Goal: Task Accomplishment & Management: Use online tool/utility

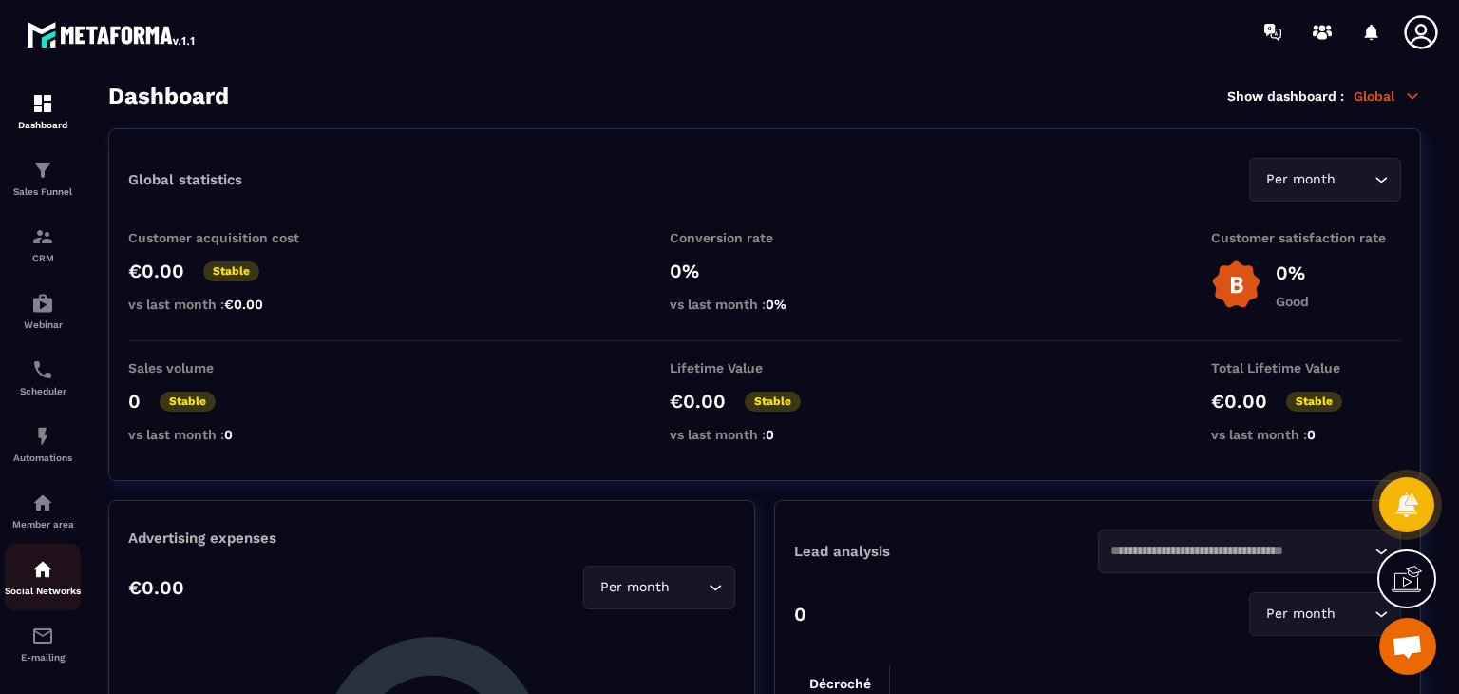
click at [45, 596] on p "Social Networks" at bounding box center [43, 590] width 76 height 10
click at [46, 529] on p "Member area" at bounding box center [43, 524] width 76 height 10
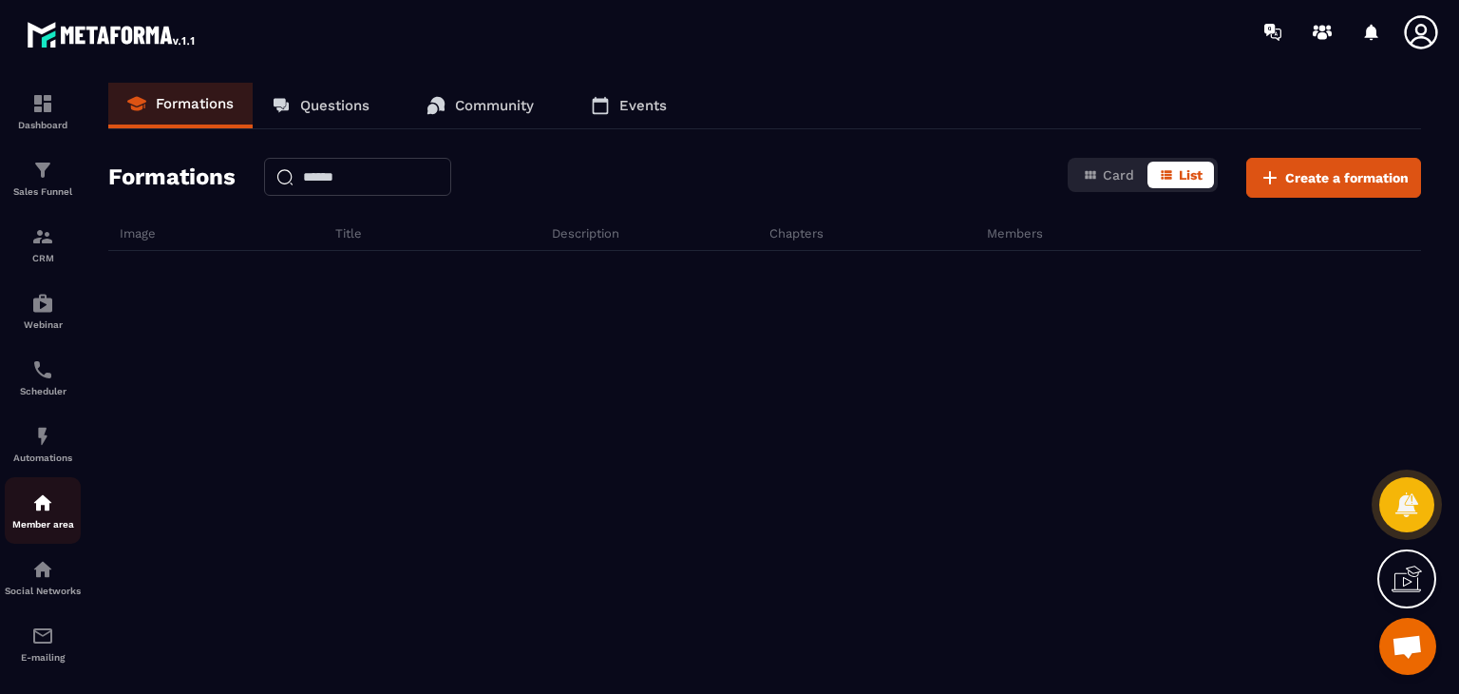
click at [34, 523] on p "Member area" at bounding box center [43, 524] width 76 height 10
click at [38, 588] on div "Social Networks" at bounding box center [43, 577] width 76 height 38
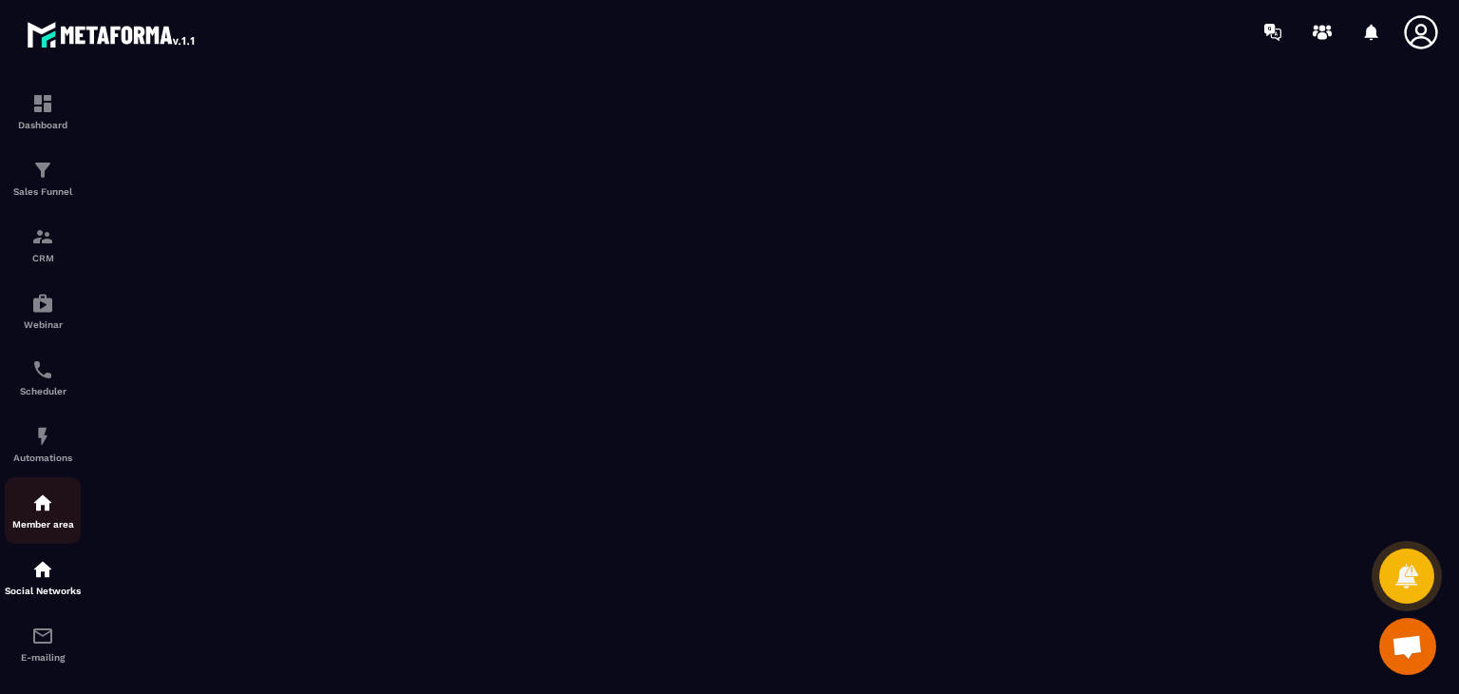
click at [46, 514] on img at bounding box center [42, 502] width 23 height 23
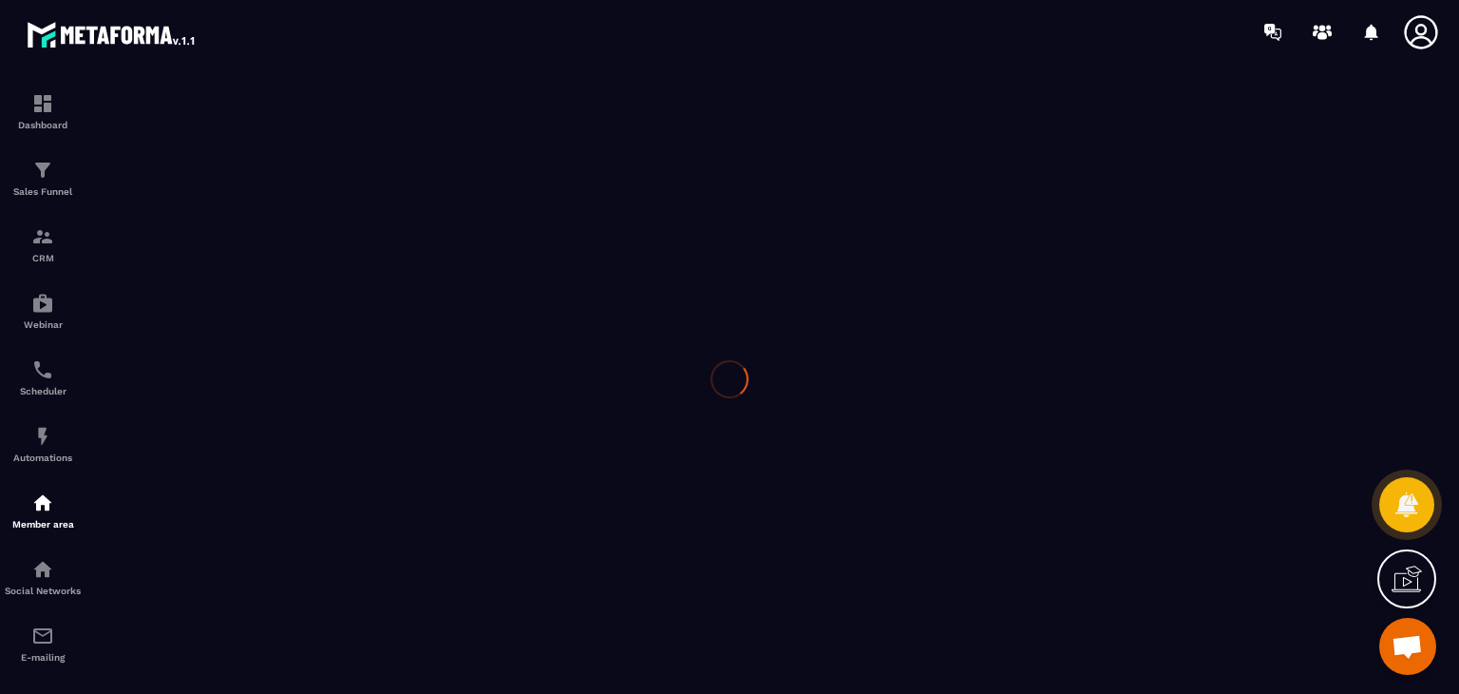
click at [46, 516] on div at bounding box center [729, 379] width 1459 height 630
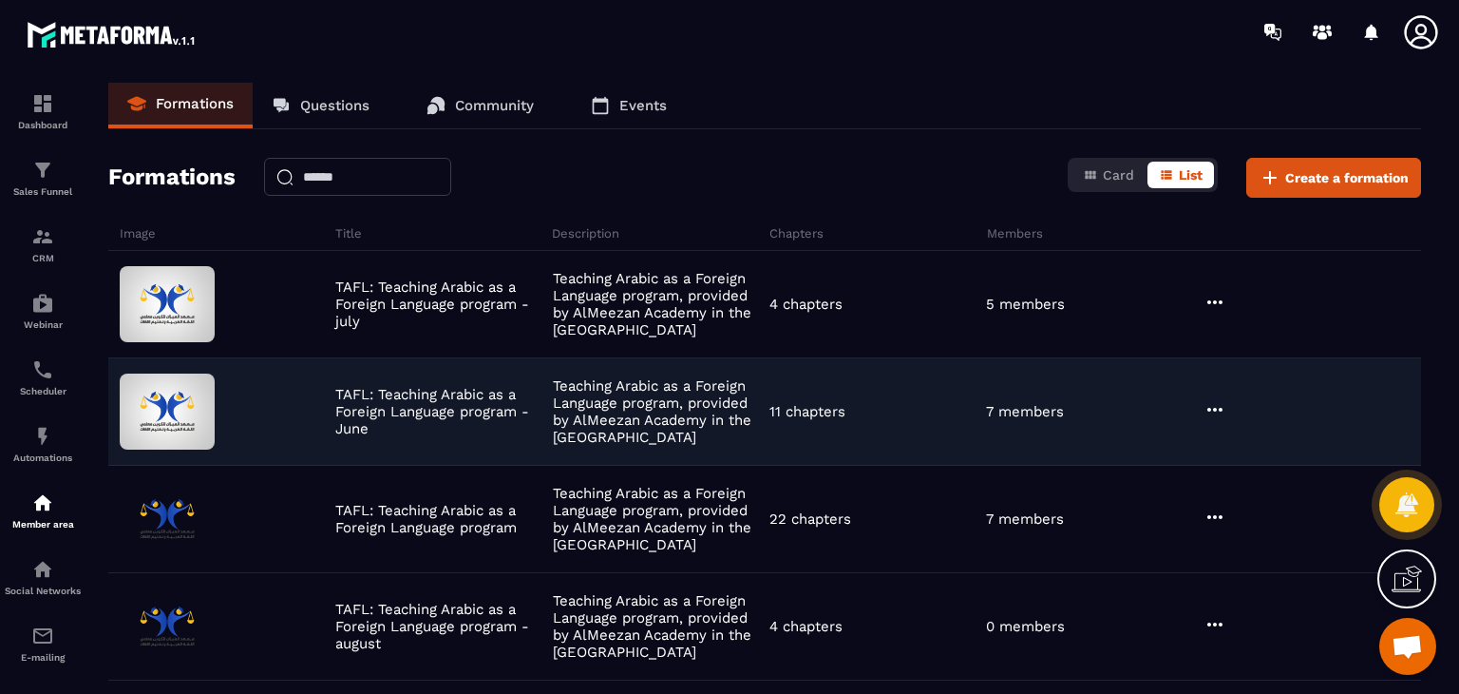
click at [1212, 401] on icon at bounding box center [1215, 409] width 23 height 23
click at [1254, 453] on button "Edit" at bounding box center [1264, 448] width 114 height 34
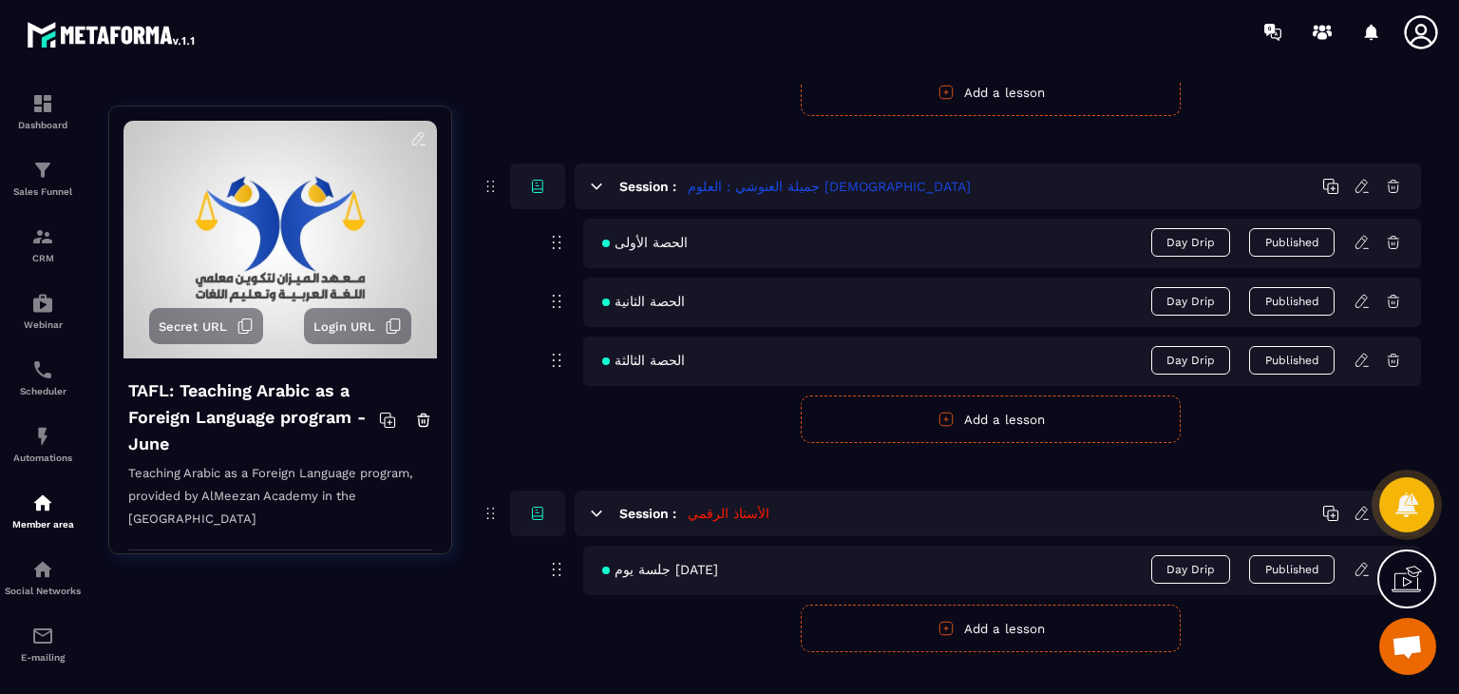
scroll to position [2429, 0]
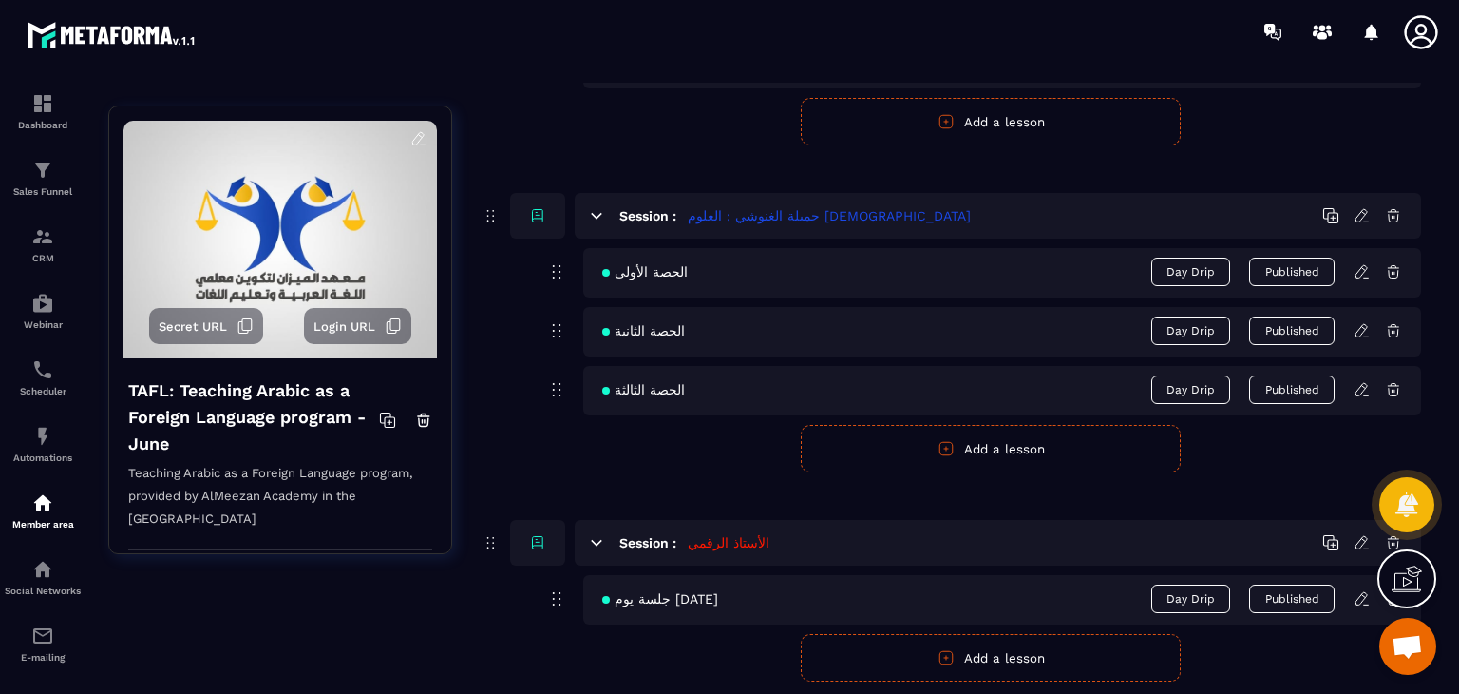
click at [1015, 436] on button "Add a lesson" at bounding box center [991, 449] width 380 height 48
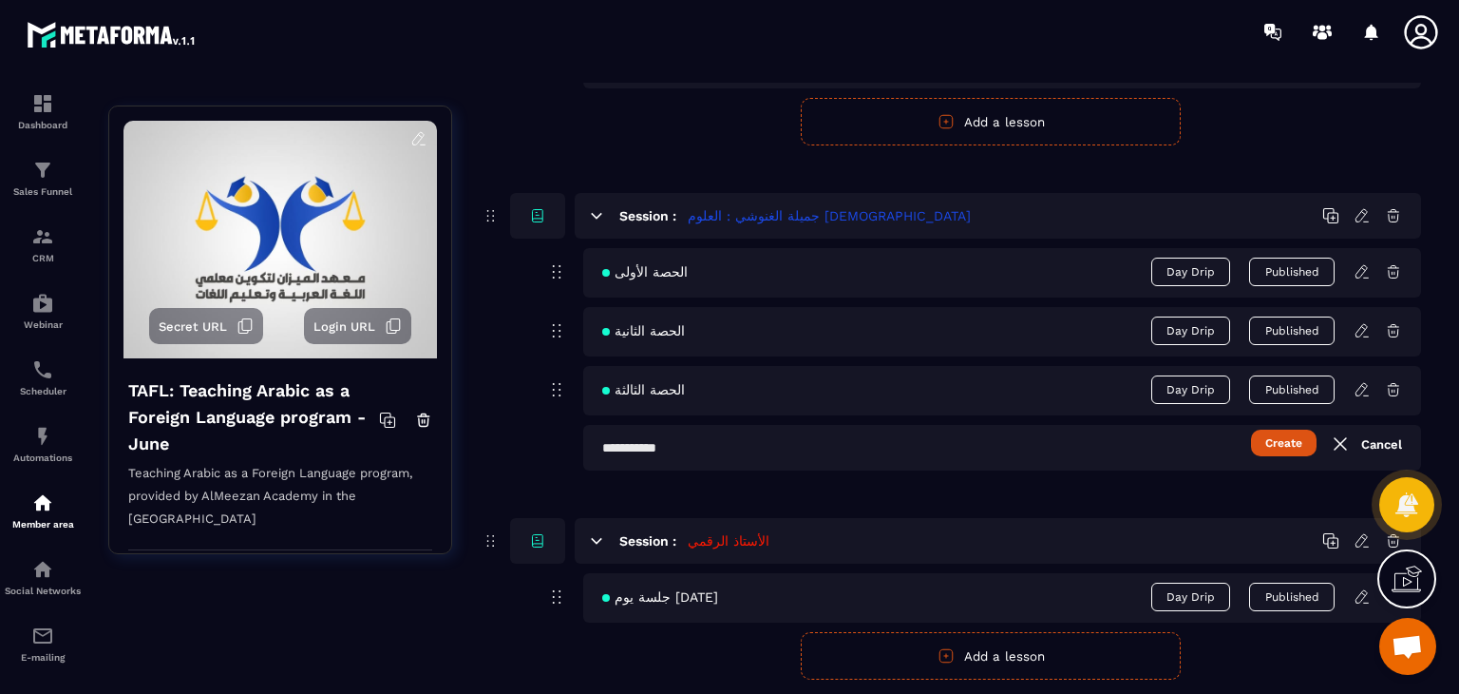
click at [823, 432] on input "text" at bounding box center [1002, 448] width 838 height 46
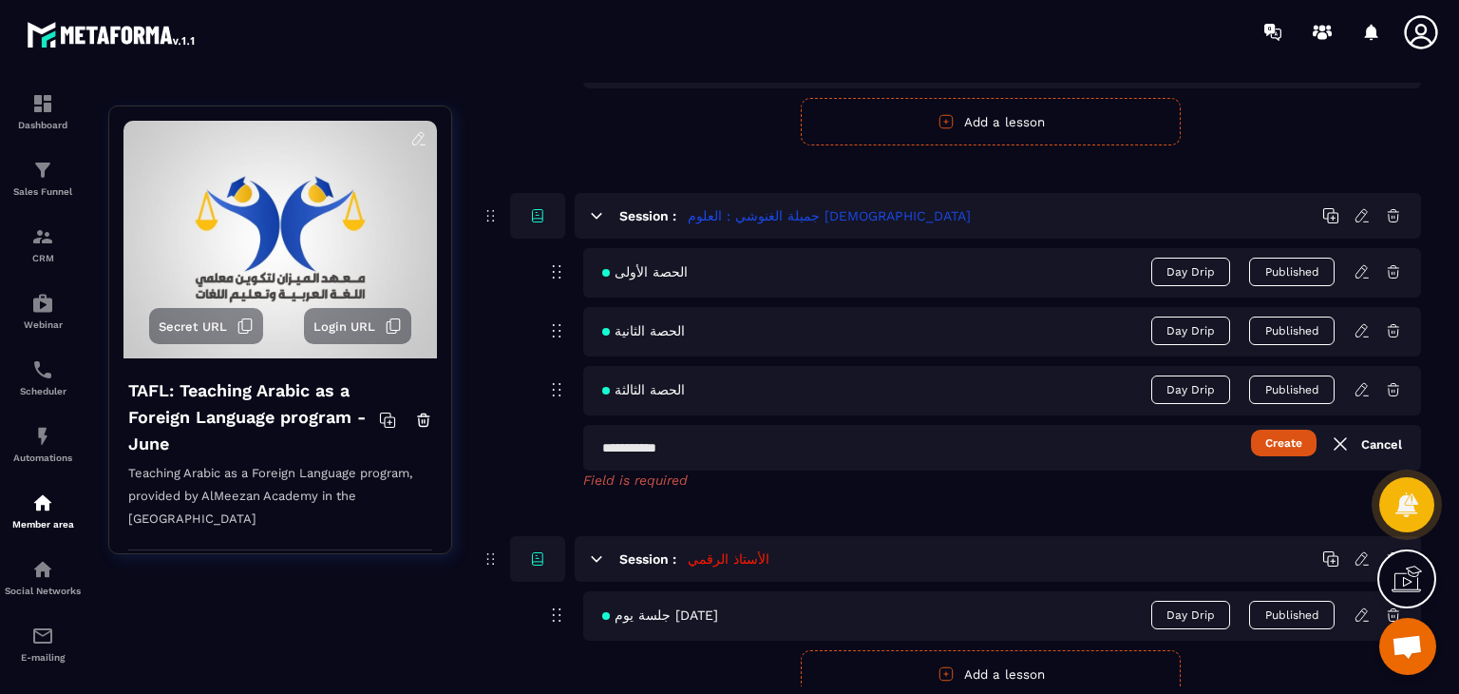
click at [721, 446] on input "text" at bounding box center [1002, 448] width 838 height 46
click at [652, 434] on input "text" at bounding box center [1002, 448] width 838 height 46
paste input "**********"
type input "**********"
click at [1277, 443] on button "Create" at bounding box center [1284, 442] width 66 height 27
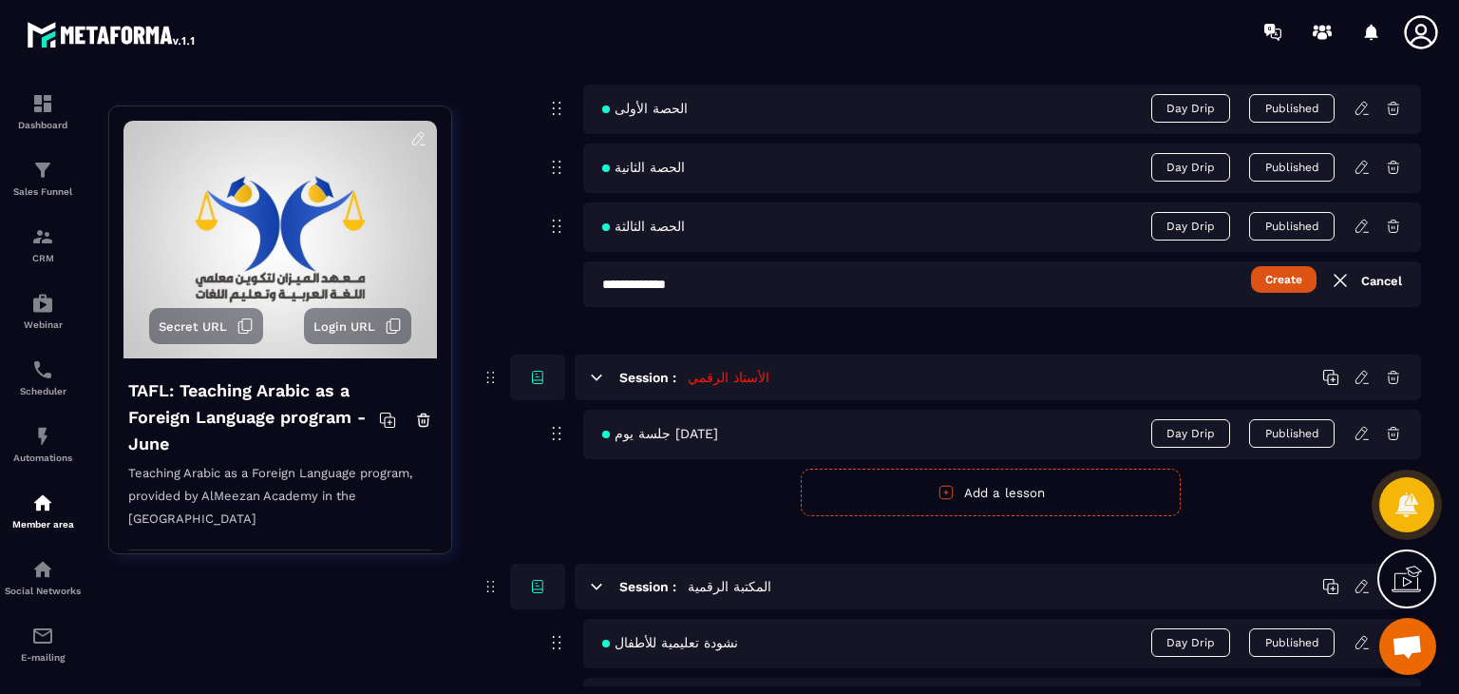
scroll to position [2619, 0]
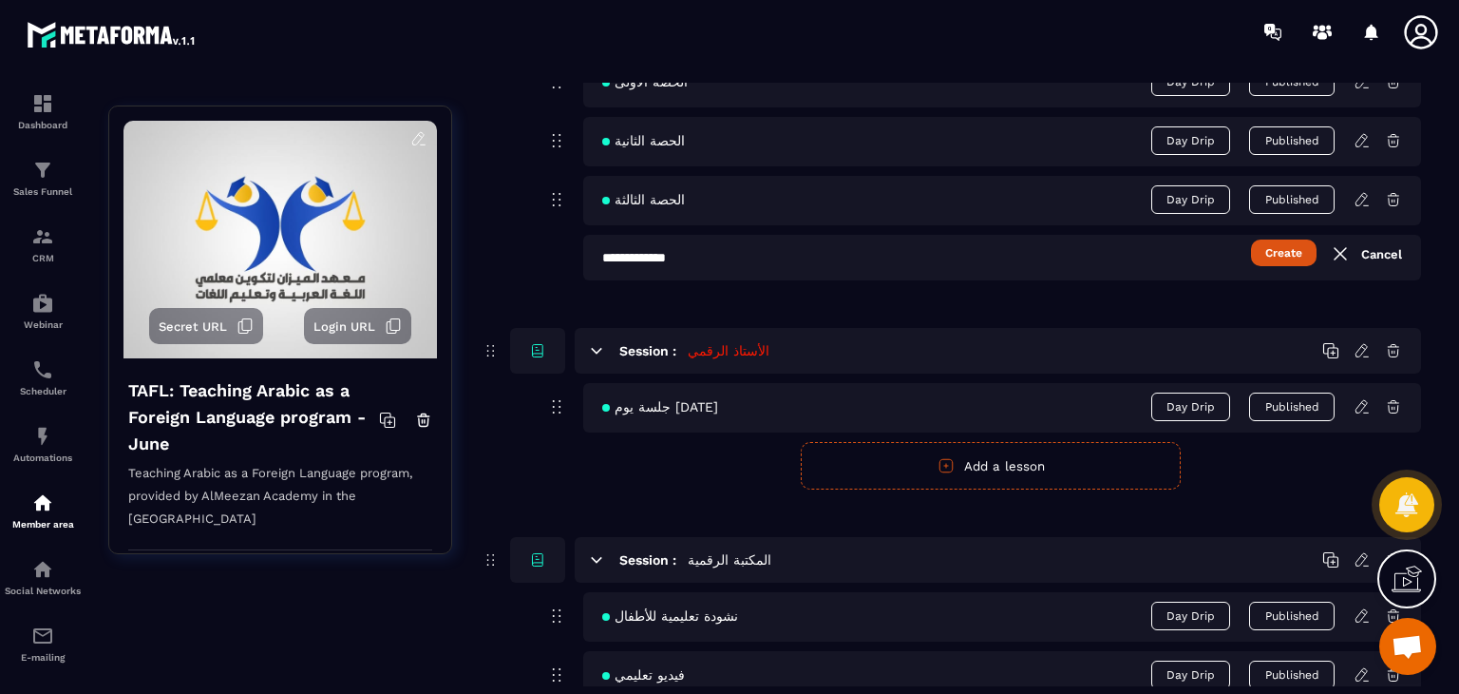
click at [1292, 249] on button "Create" at bounding box center [1284, 252] width 66 height 27
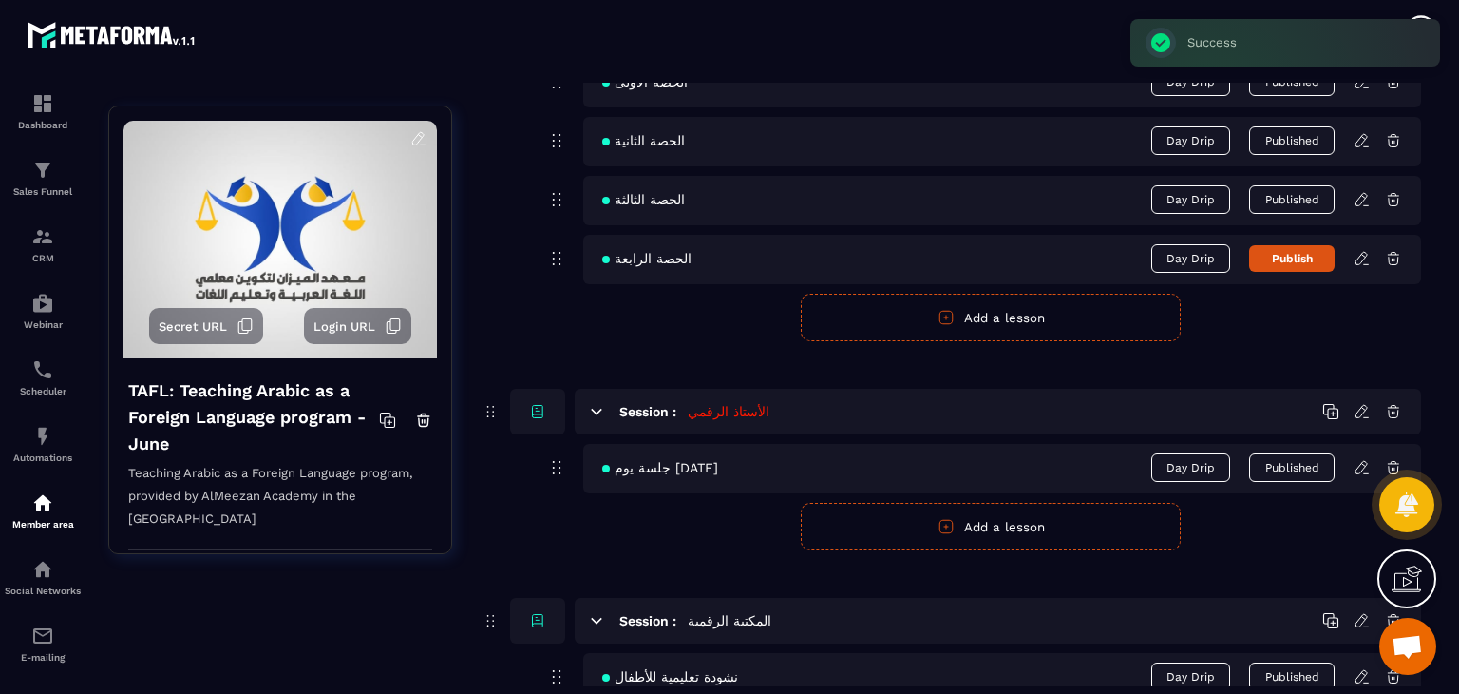
scroll to position [2429, 0]
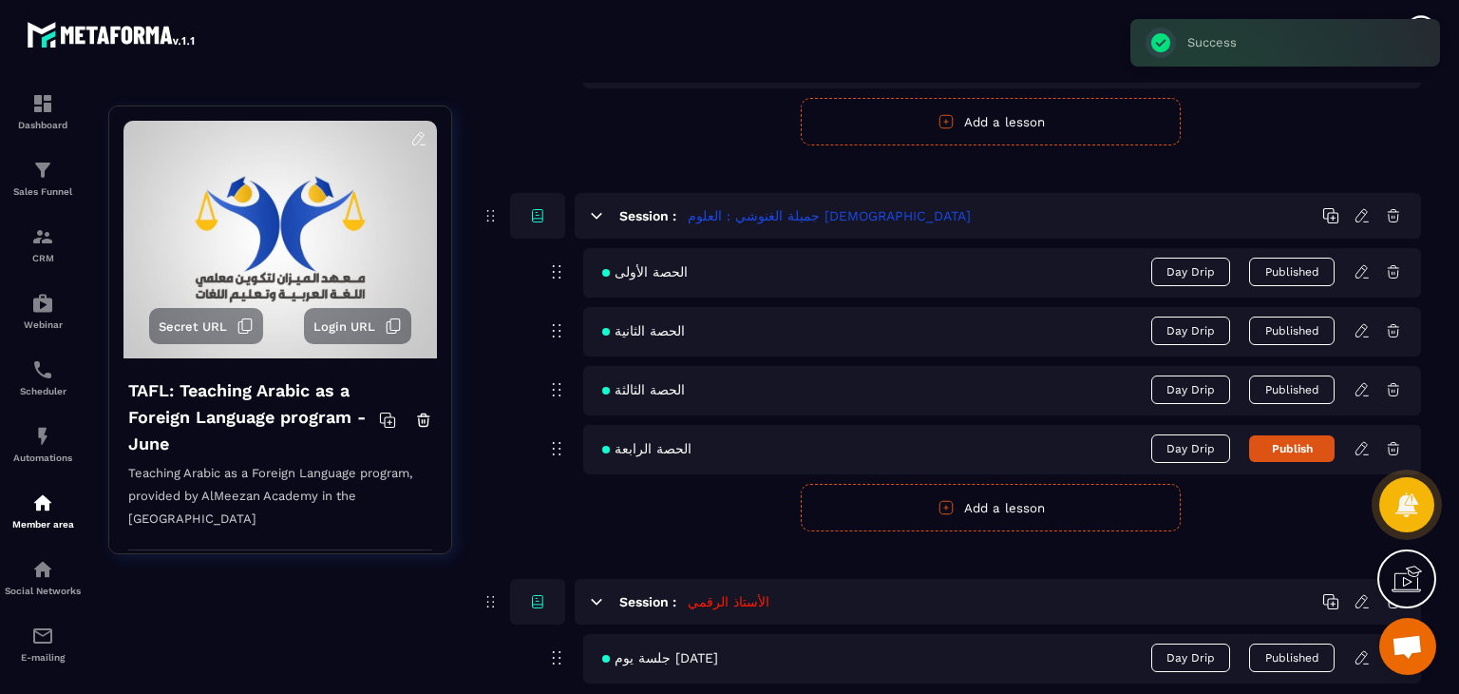
click at [1364, 445] on icon at bounding box center [1363, 446] width 4 height 3
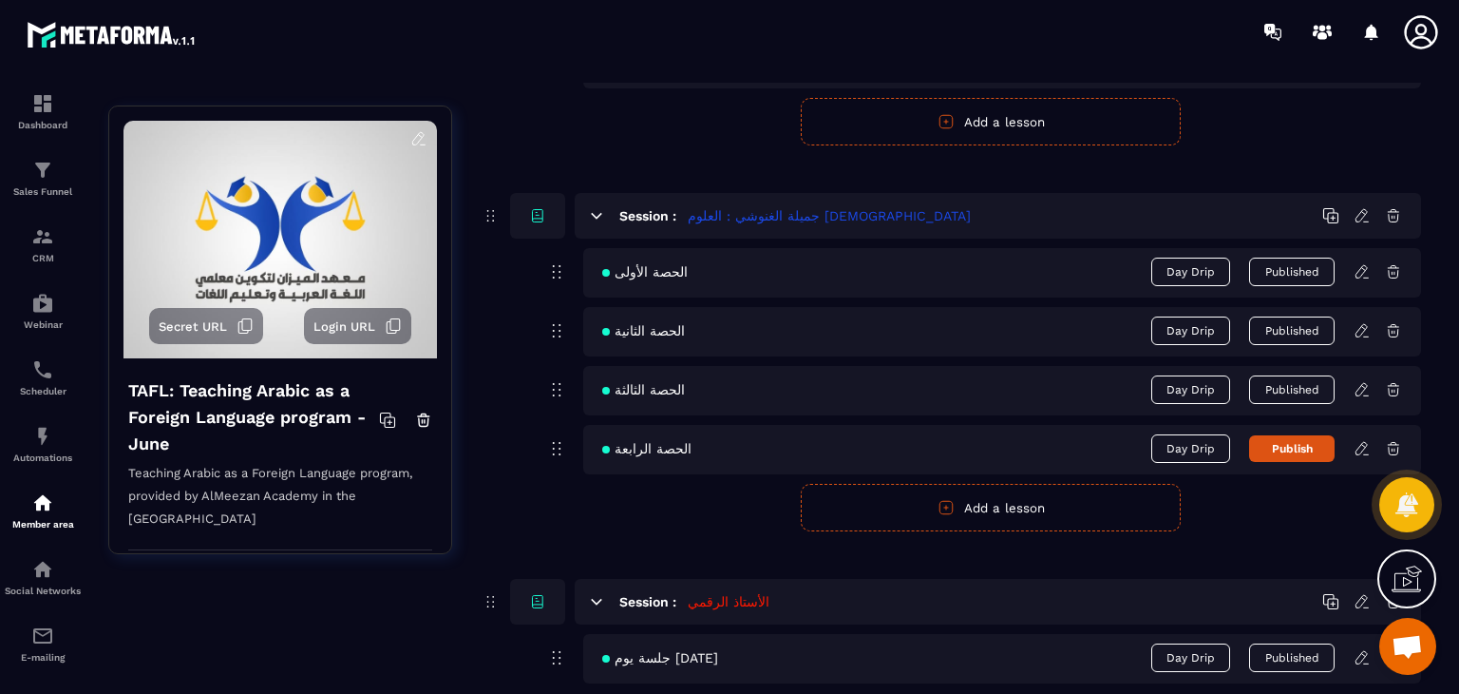
click at [1364, 446] on icon at bounding box center [1362, 448] width 17 height 17
click at [1360, 440] on icon at bounding box center [1362, 448] width 17 height 17
click at [1357, 440] on icon at bounding box center [1362, 448] width 17 height 17
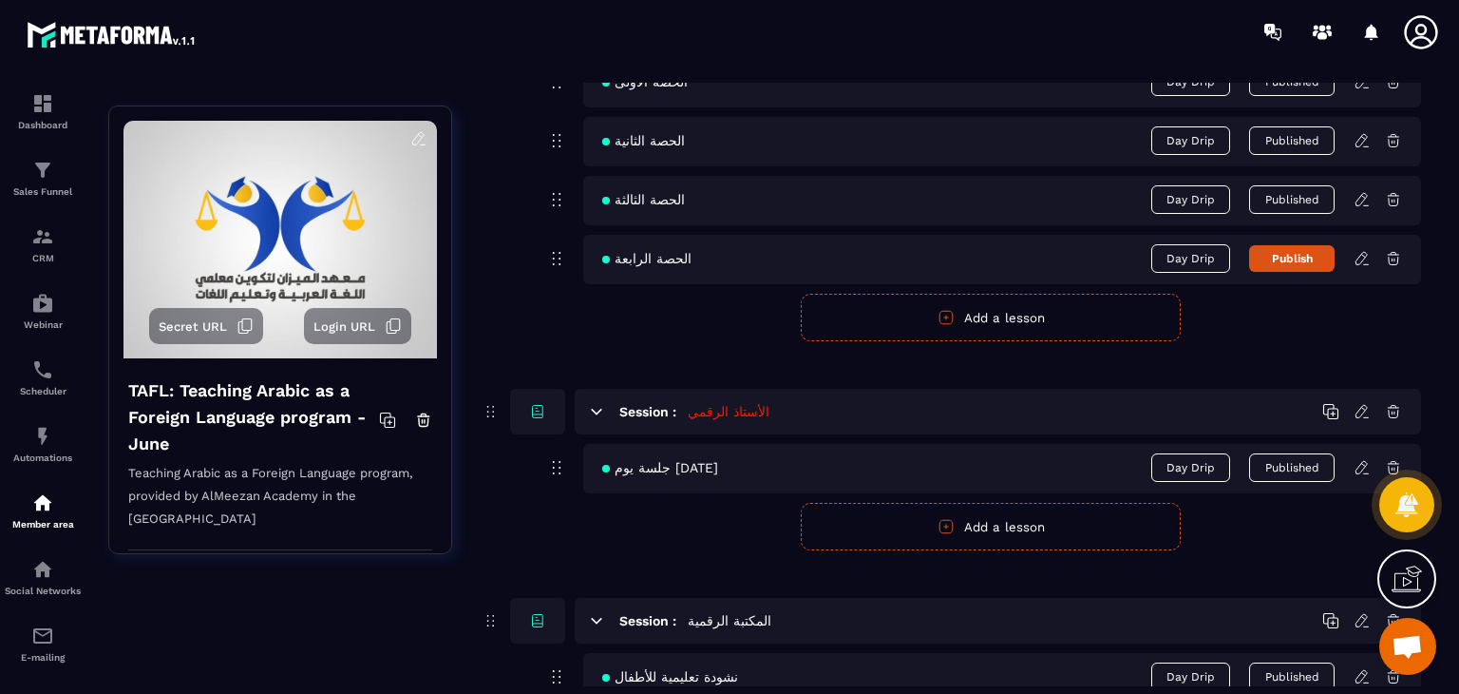
click at [1363, 254] on icon at bounding box center [1362, 258] width 17 height 17
click at [1359, 252] on icon at bounding box center [1362, 258] width 17 height 17
click at [1357, 250] on icon at bounding box center [1362, 258] width 17 height 17
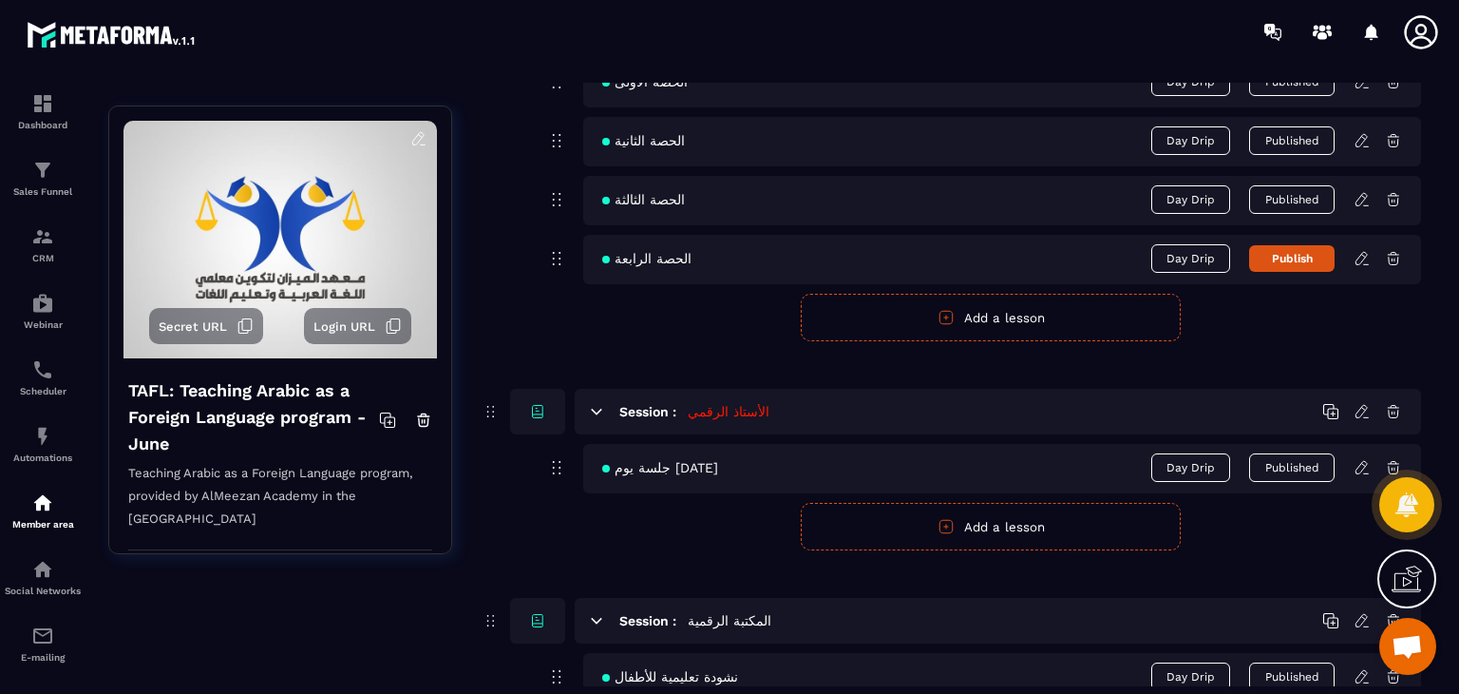
click at [1361, 255] on icon at bounding box center [1363, 256] width 4 height 3
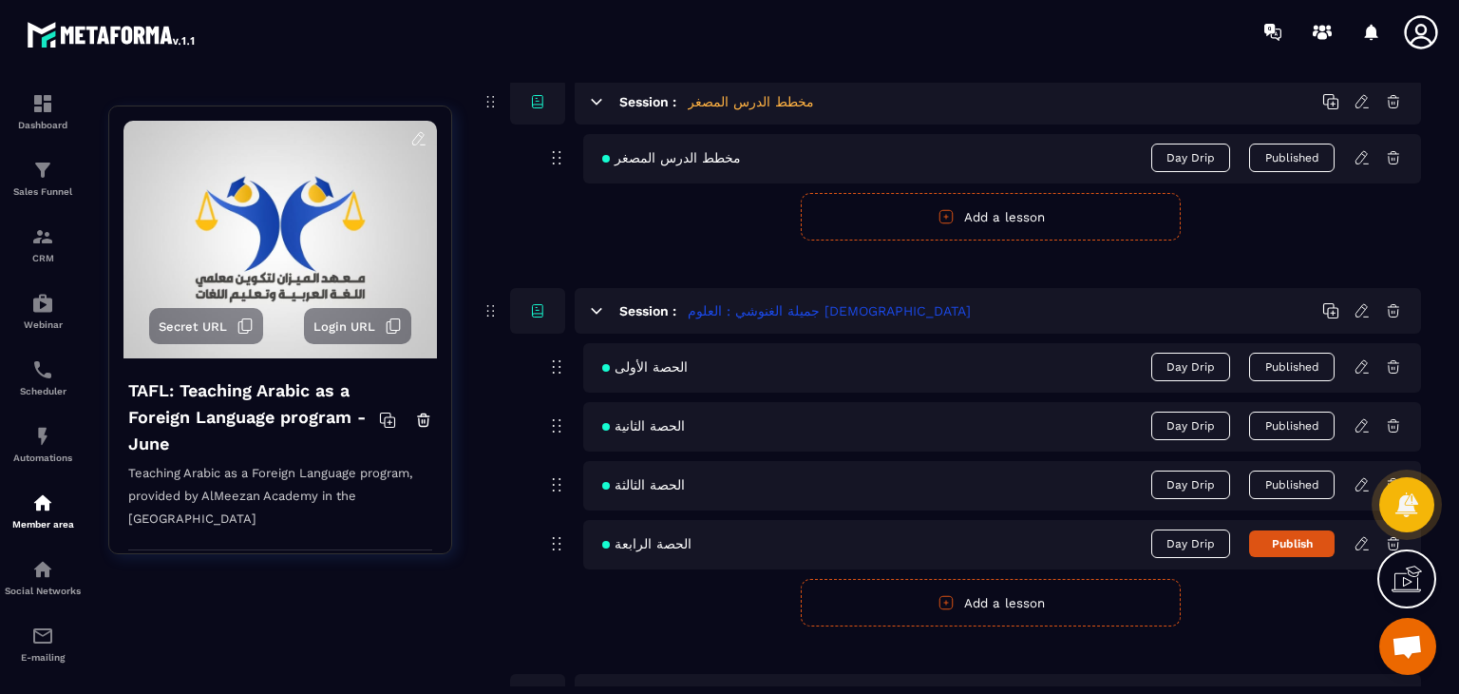
scroll to position [2809, 0]
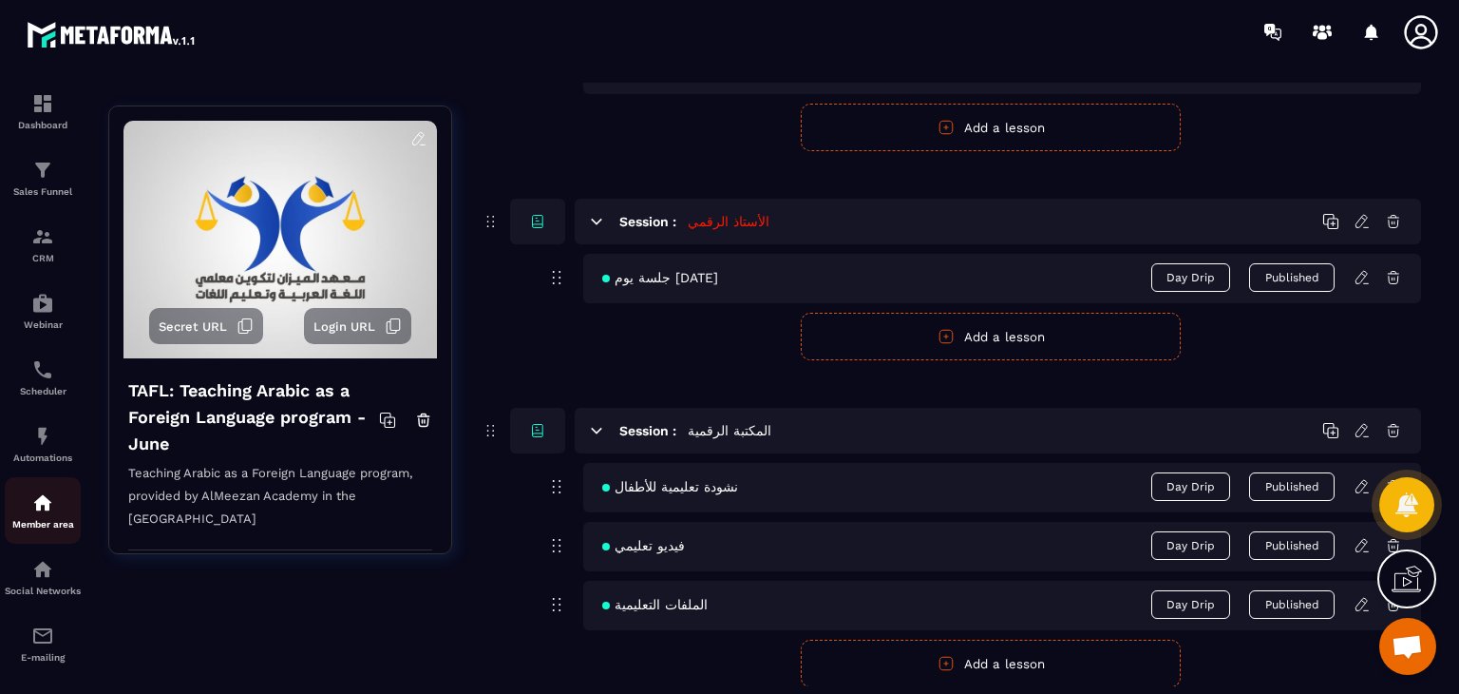
click at [57, 514] on div "Member area" at bounding box center [43, 510] width 76 height 38
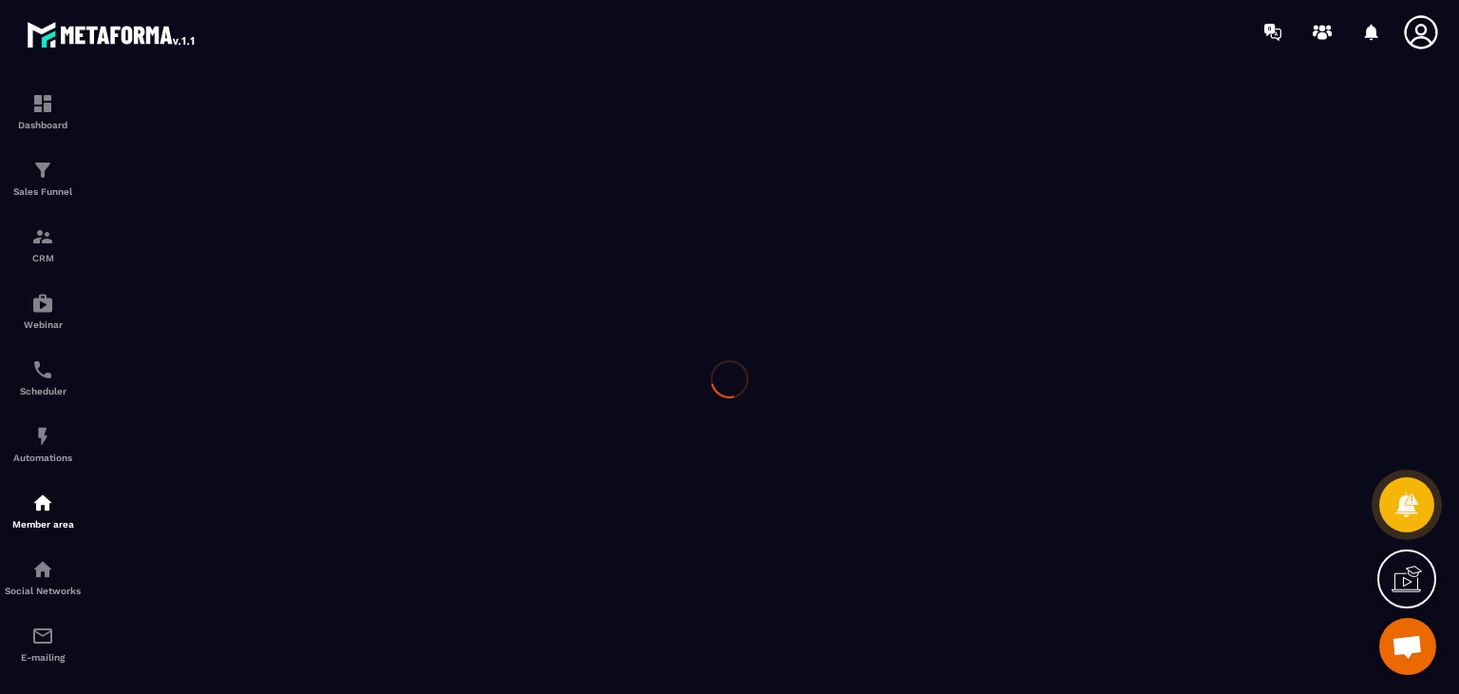
click at [57, 514] on div at bounding box center [729, 379] width 1459 height 630
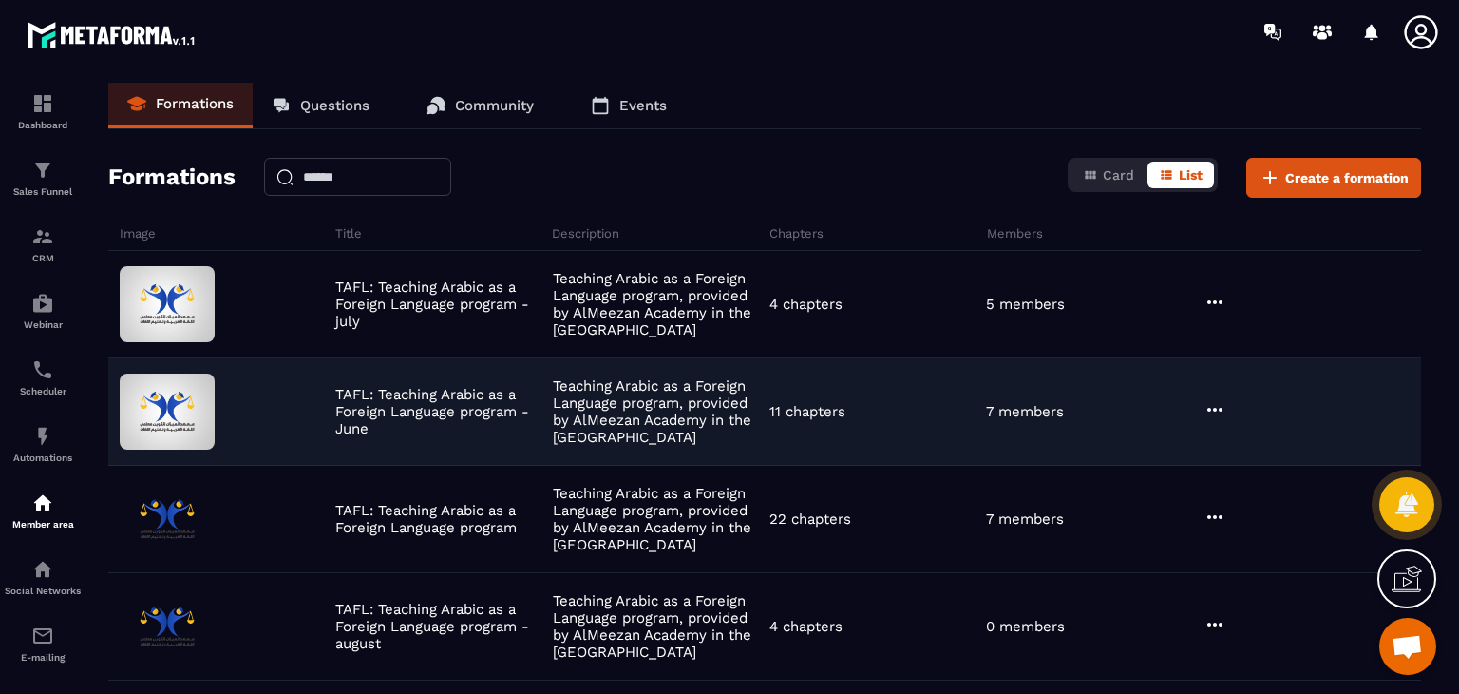
click at [1217, 411] on icon at bounding box center [1215, 409] width 23 height 23
click at [1238, 442] on button "Edit" at bounding box center [1264, 448] width 114 height 34
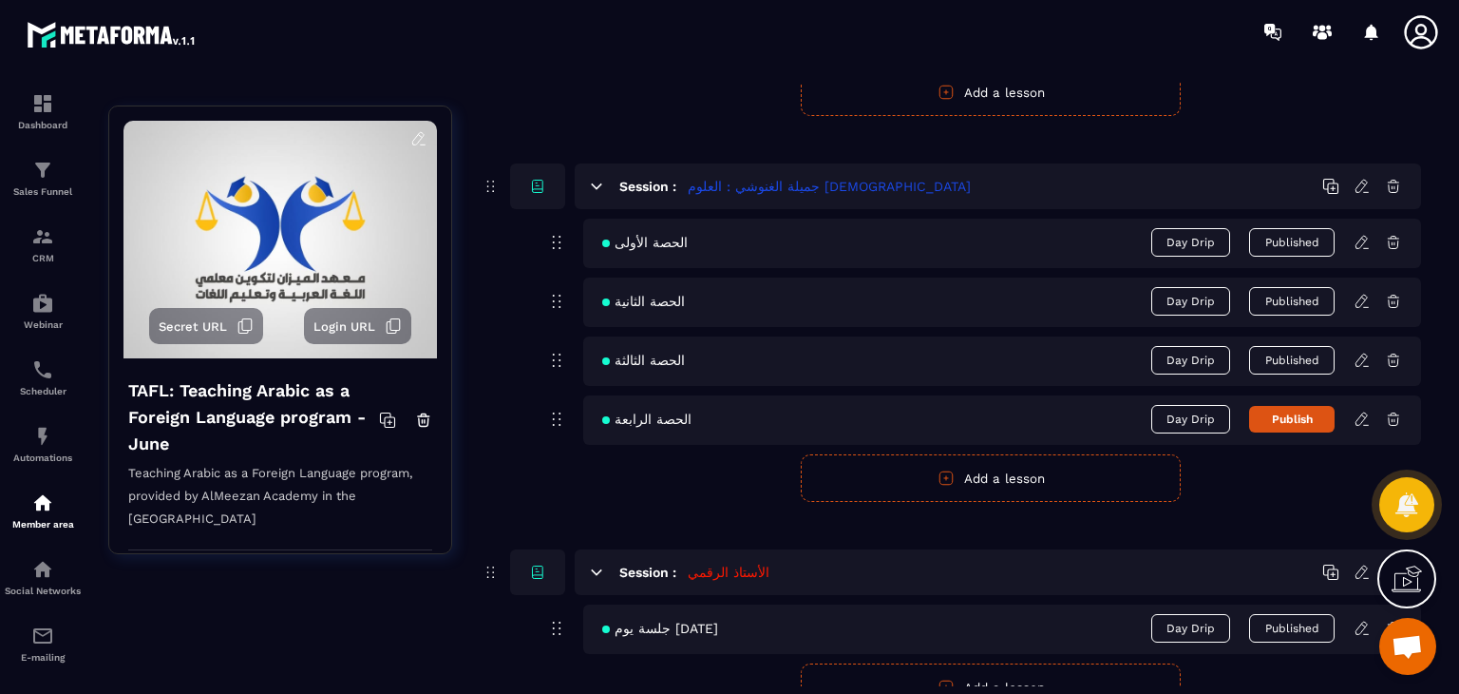
scroll to position [2565, 0]
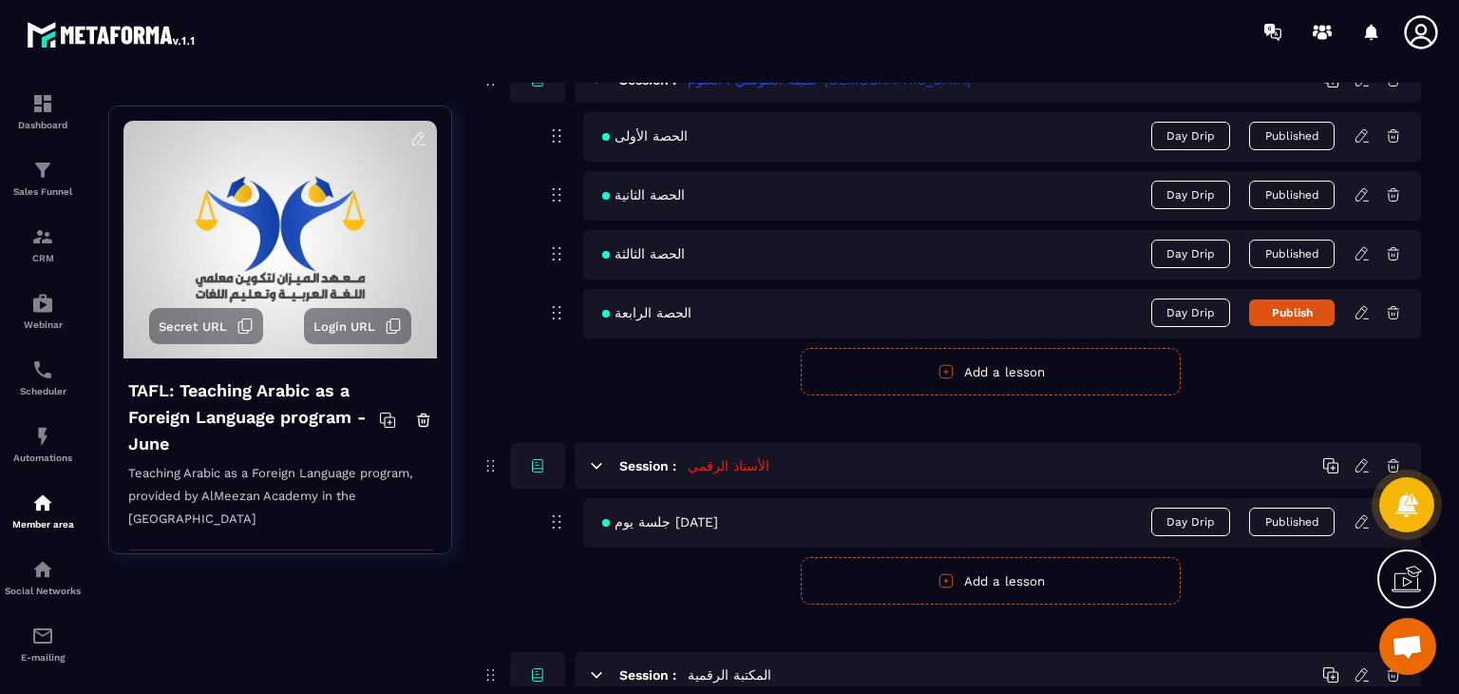
click at [1364, 307] on icon at bounding box center [1362, 312] width 17 height 17
click at [1360, 311] on icon at bounding box center [1361, 312] width 11 height 12
click at [1364, 306] on icon at bounding box center [1361, 312] width 11 height 12
click at [1363, 304] on icon at bounding box center [1362, 312] width 17 height 17
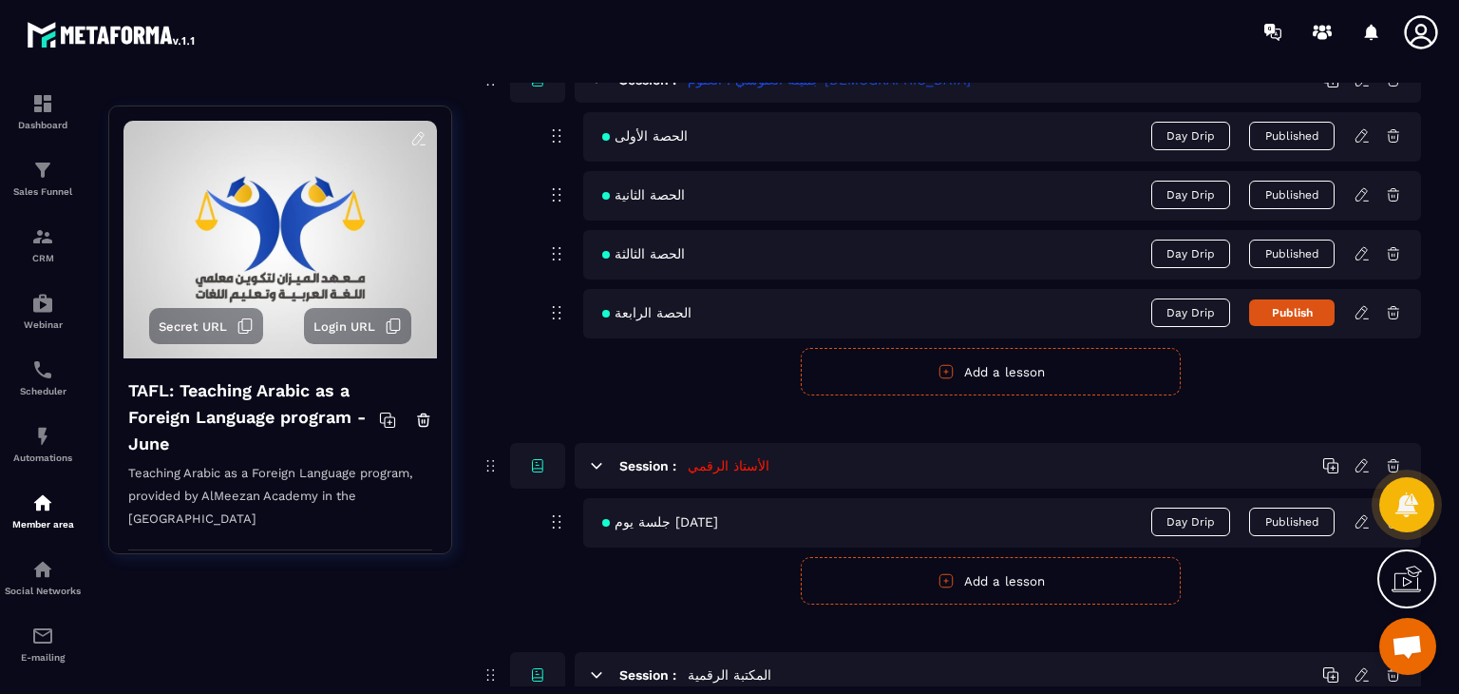
click at [1363, 304] on icon at bounding box center [1362, 312] width 17 height 17
